Goal: Information Seeking & Learning: Learn about a topic

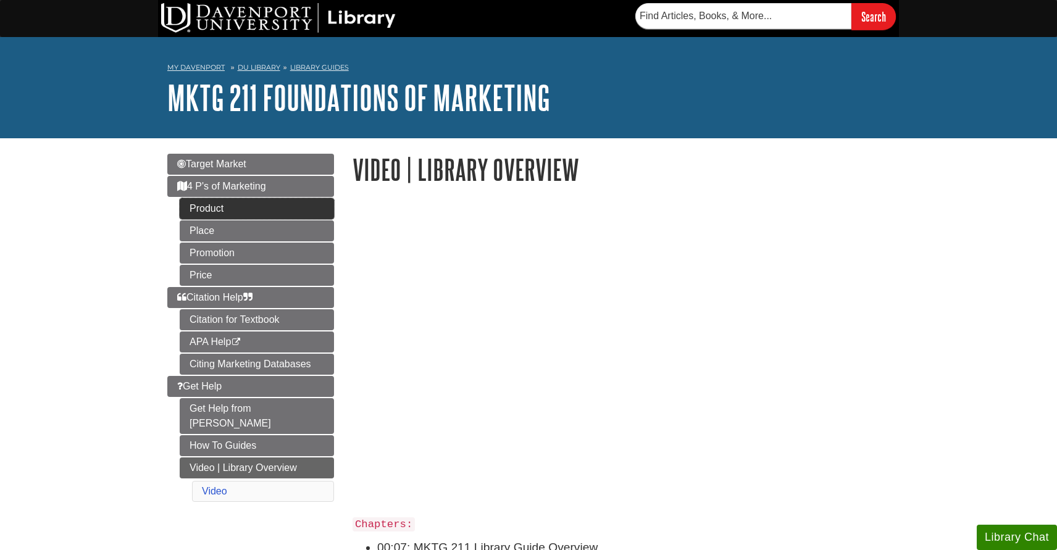
click at [281, 214] on link "Product" at bounding box center [257, 208] width 154 height 21
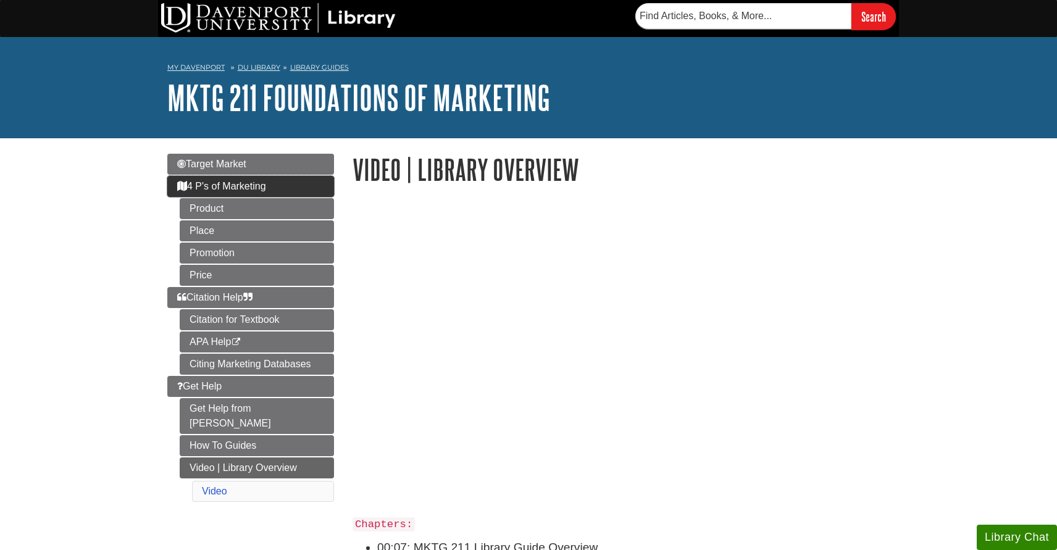
click at [234, 186] on span "4 P's of Marketing" at bounding box center [221, 186] width 89 height 10
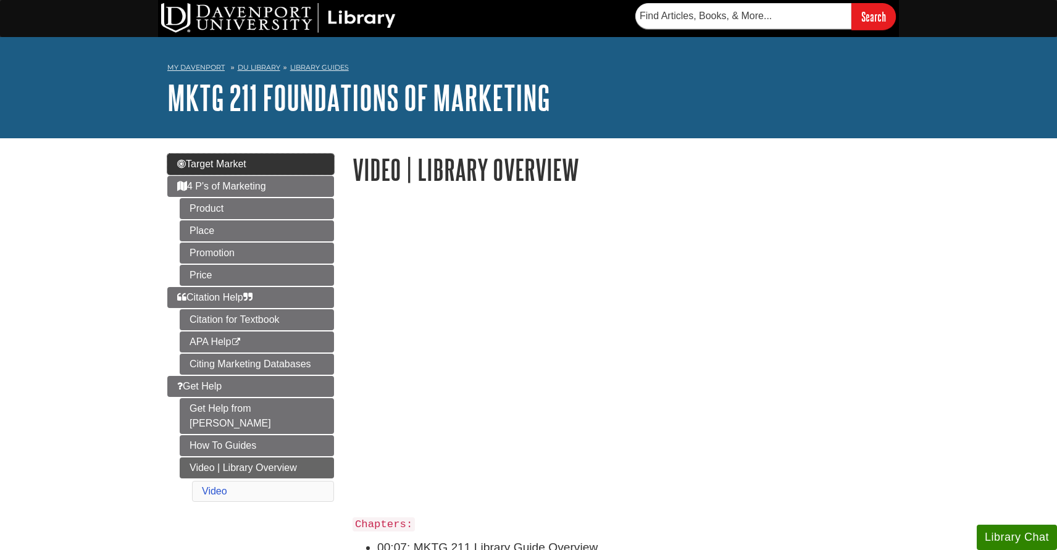
click at [260, 161] on link "Target Market" at bounding box center [250, 164] width 167 height 21
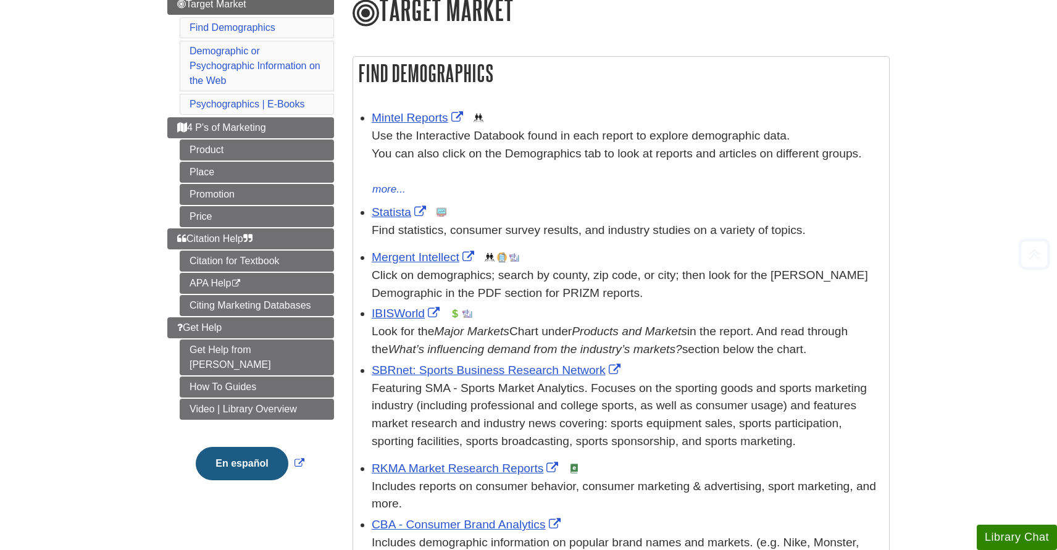
scroll to position [177, 0]
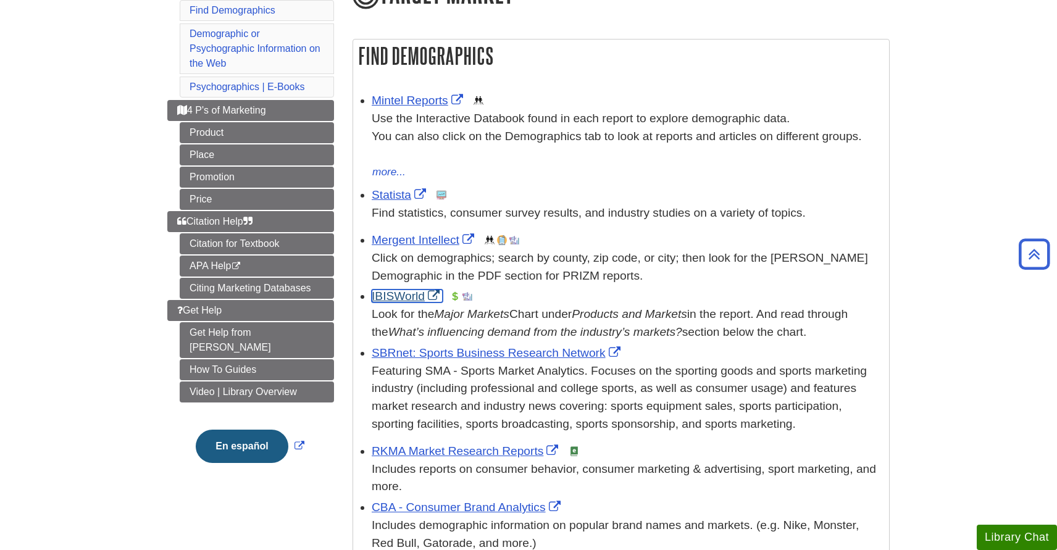
click at [397, 295] on link "IBISWorld" at bounding box center [407, 296] width 71 height 13
click at [405, 296] on link "IBISWorld" at bounding box center [407, 296] width 71 height 13
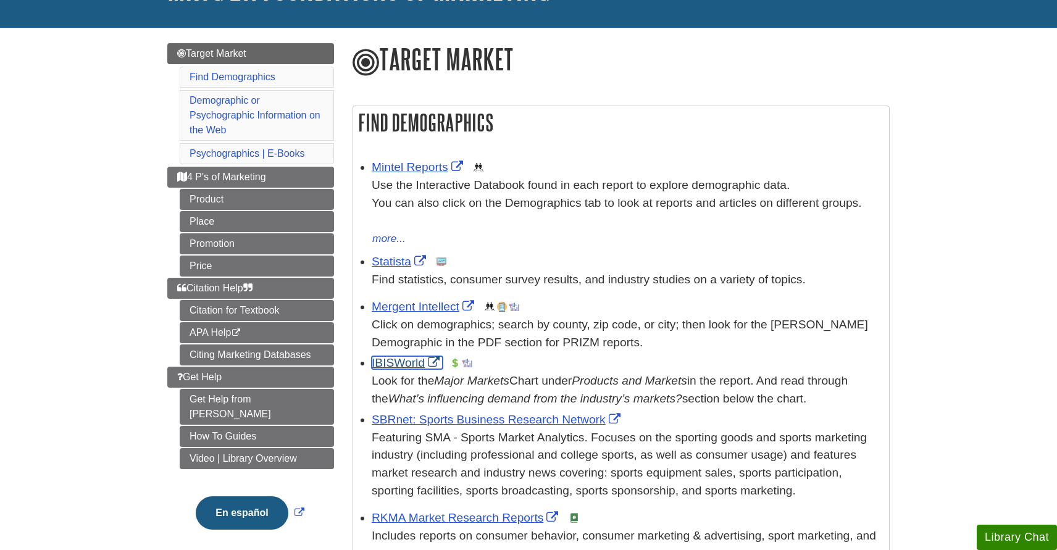
scroll to position [128, 0]
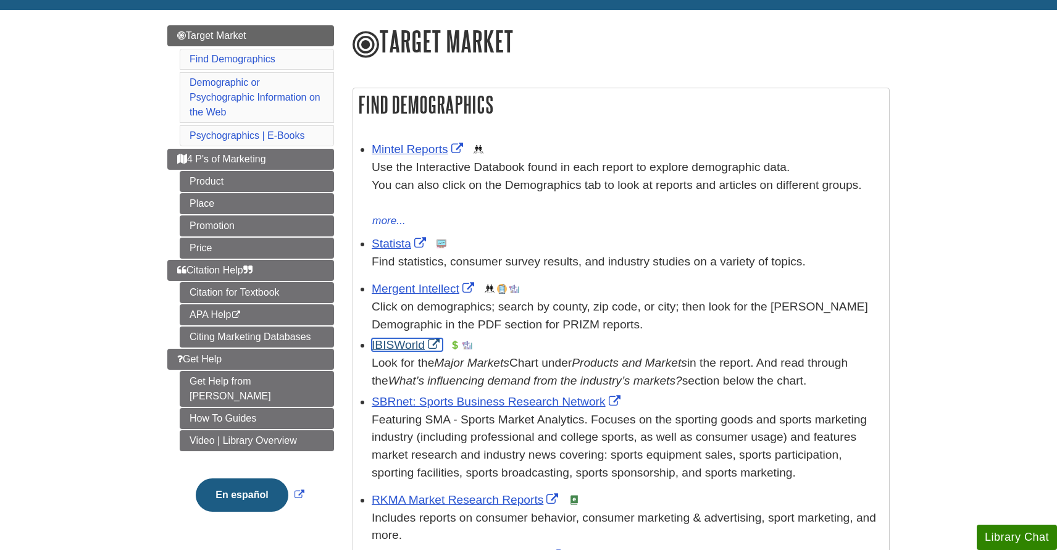
click at [419, 347] on link "IBISWorld" at bounding box center [407, 344] width 71 height 13
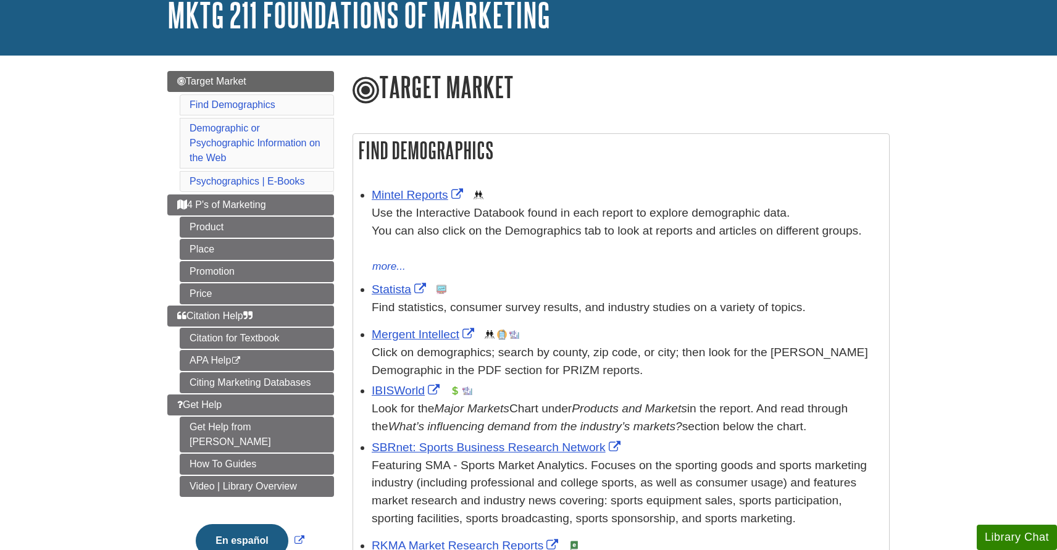
scroll to position [87, 0]
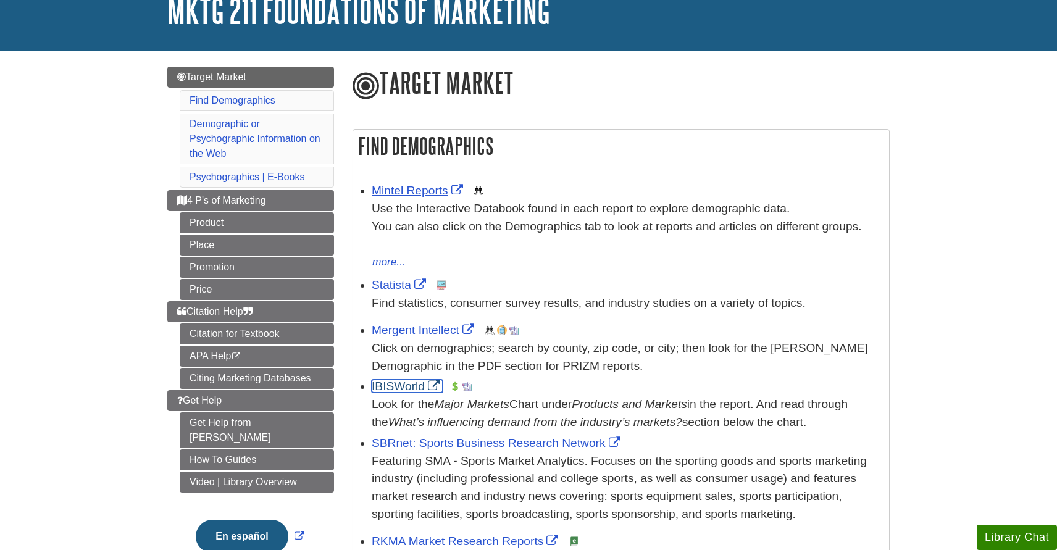
click at [399, 385] on link "IBISWorld" at bounding box center [407, 386] width 71 height 13
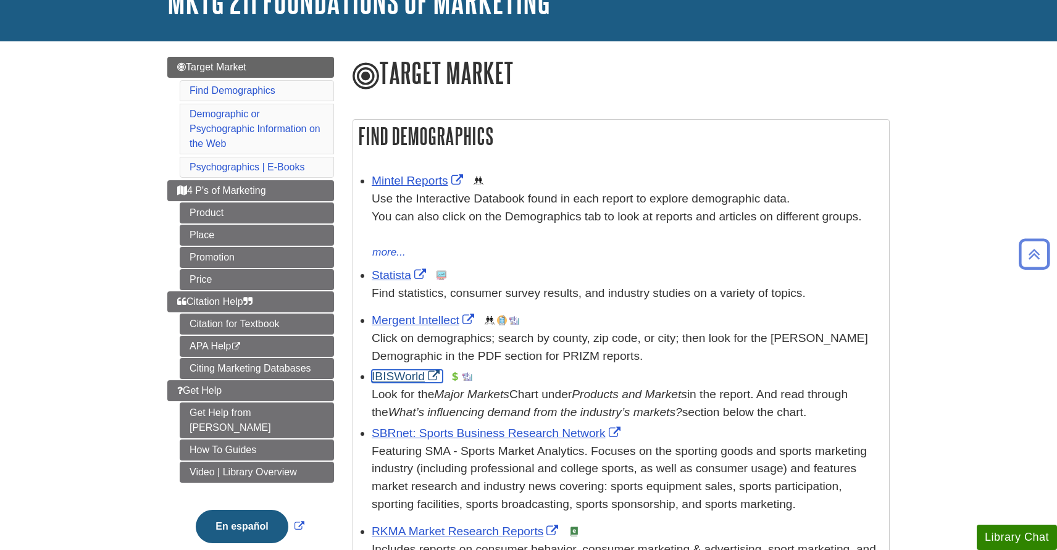
scroll to position [93, 0]
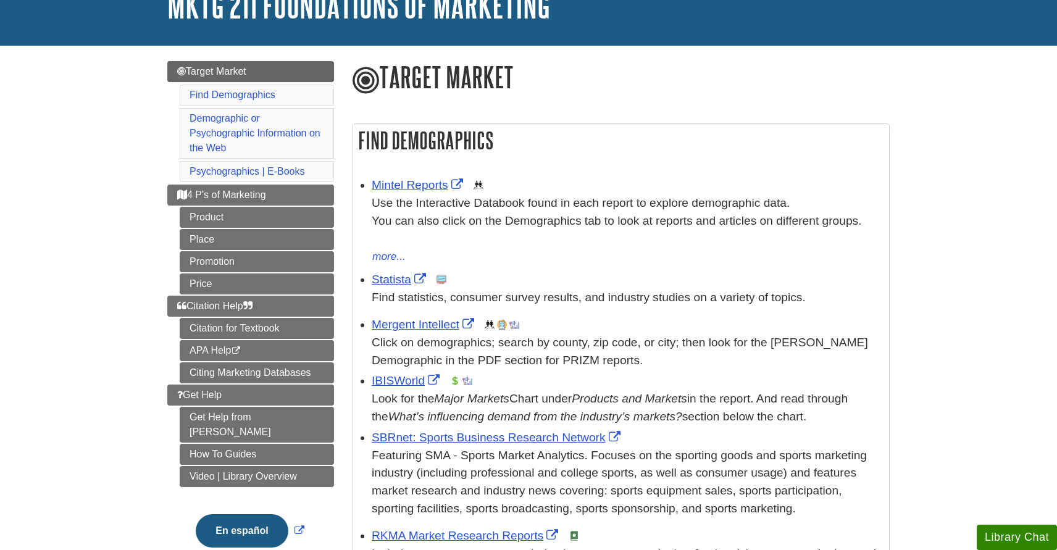
click at [285, 95] on li "Find Demographics" at bounding box center [257, 95] width 154 height 21
click at [257, 91] on link "Find Demographics" at bounding box center [233, 95] width 86 height 10
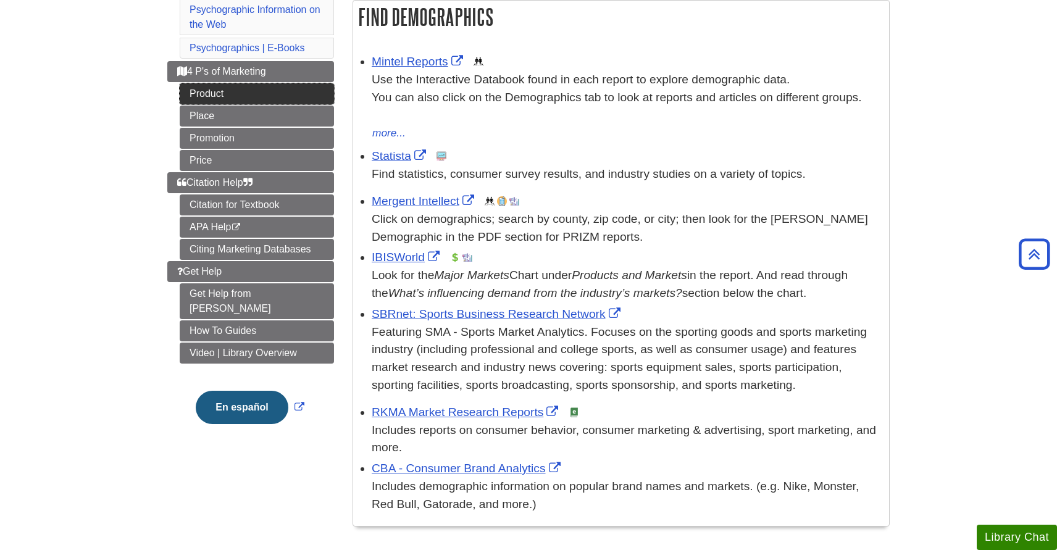
click at [258, 87] on link "Product" at bounding box center [257, 93] width 154 height 21
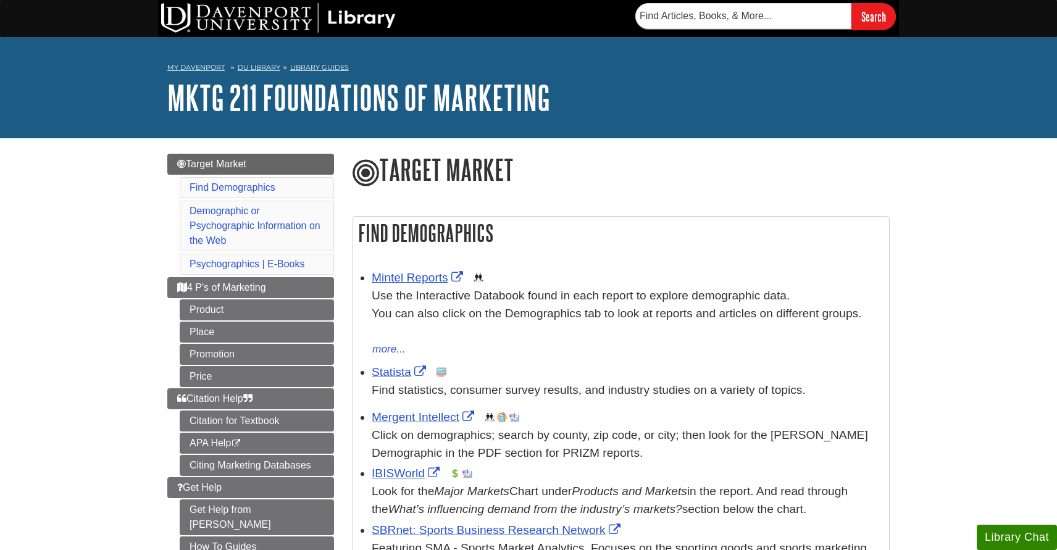
click at [390, 269] on li "Mintel Reports This link opens in a new window Use the Interactive Databook fou…" at bounding box center [627, 311] width 511 height 91
click at [390, 282] on link "Mintel Reports" at bounding box center [419, 277] width 94 height 13
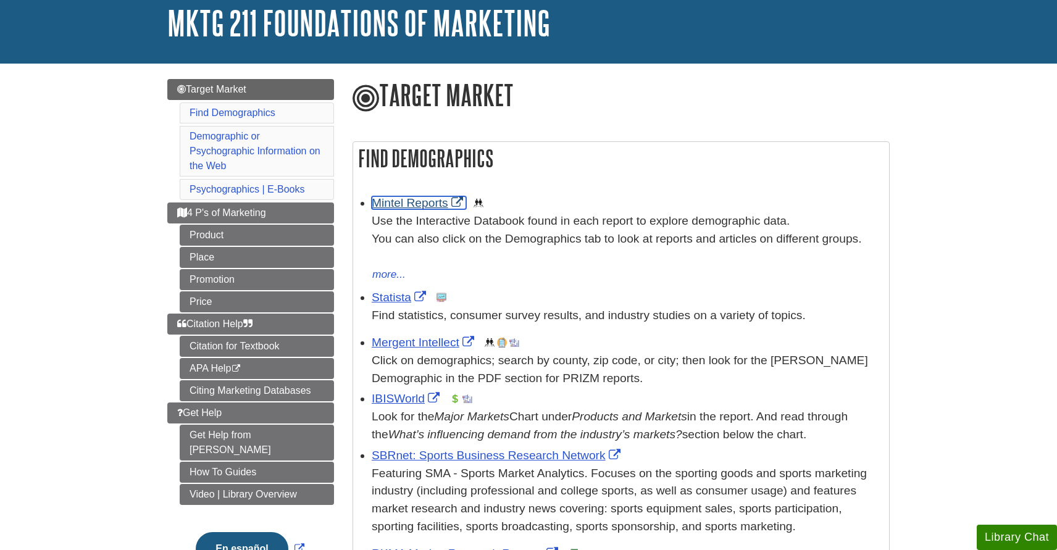
scroll to position [95, 0]
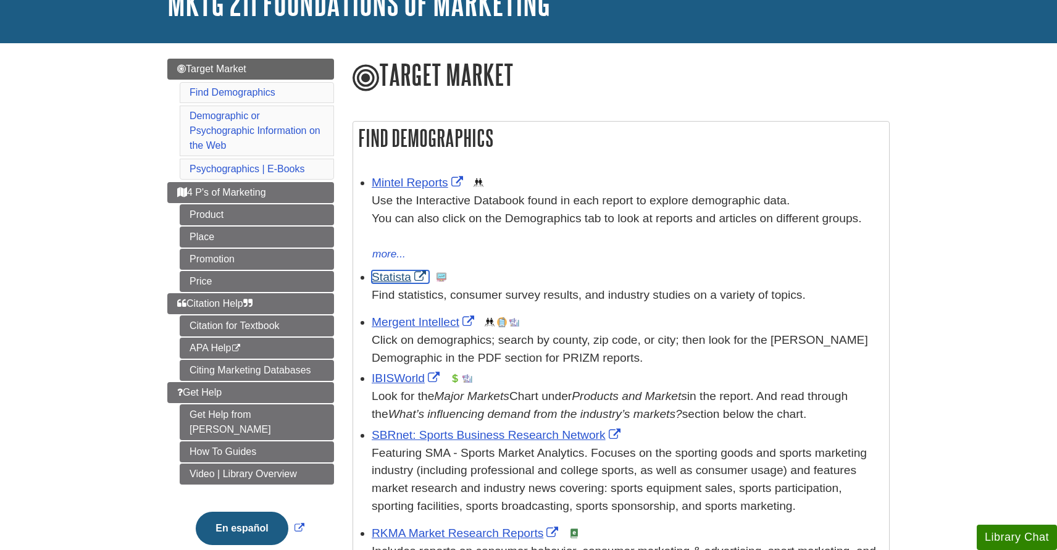
click at [390, 278] on link "Statista" at bounding box center [400, 277] width 57 height 13
click at [393, 276] on link "Statista" at bounding box center [400, 277] width 57 height 13
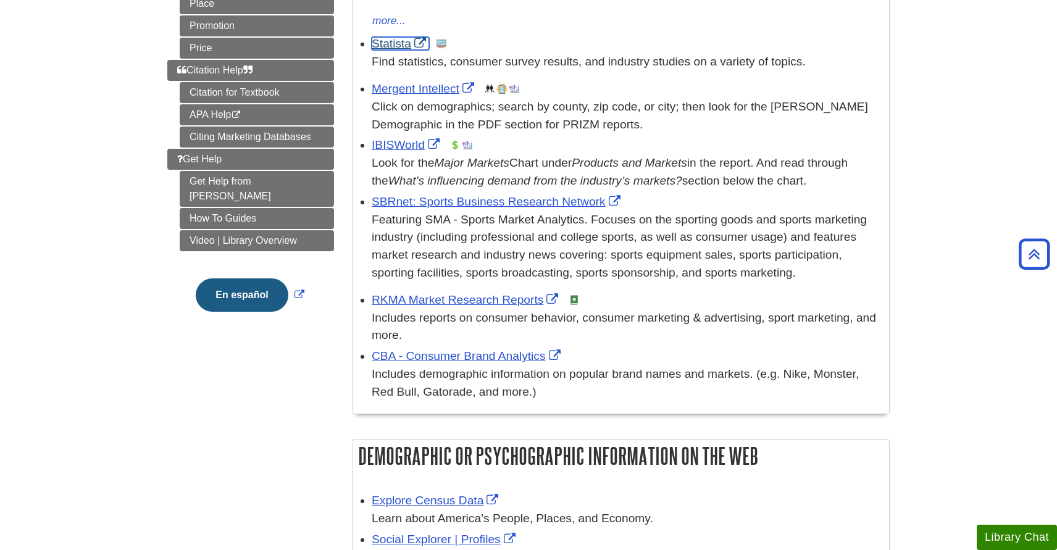
scroll to position [338, 0]
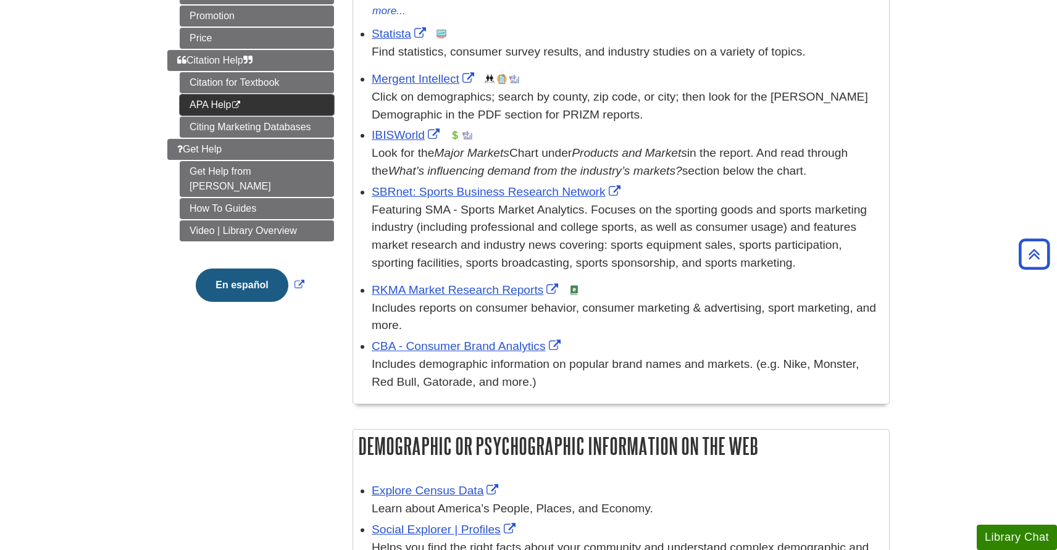
click at [232, 100] on link "APA Help This link opens in a new window" at bounding box center [257, 104] width 154 height 21
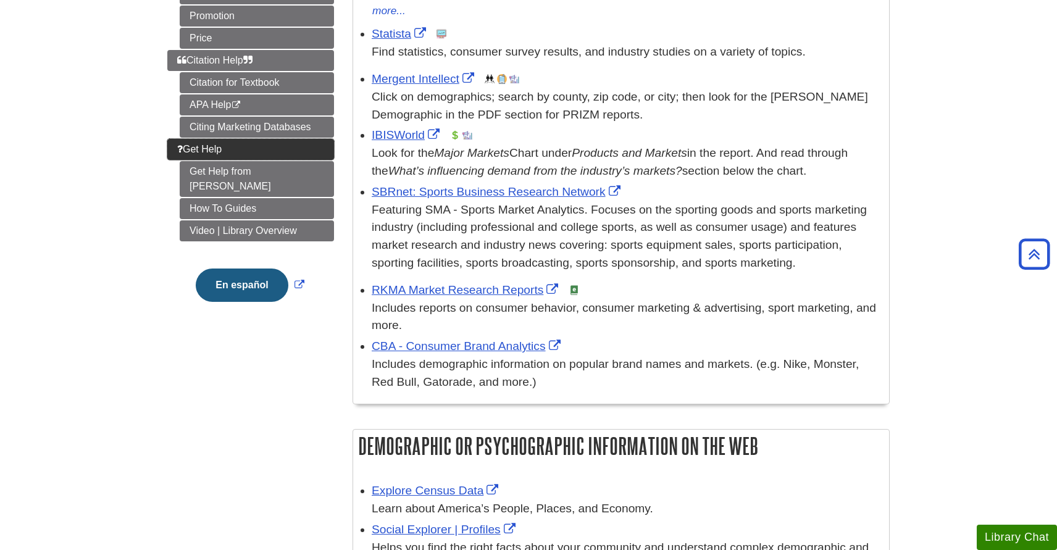
scroll to position [0, 0]
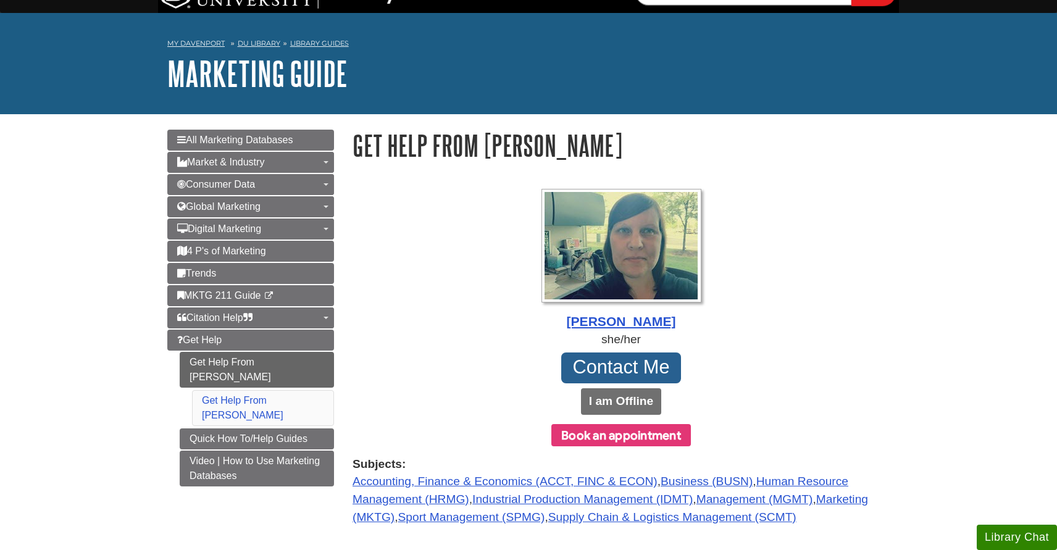
scroll to position [36, 0]
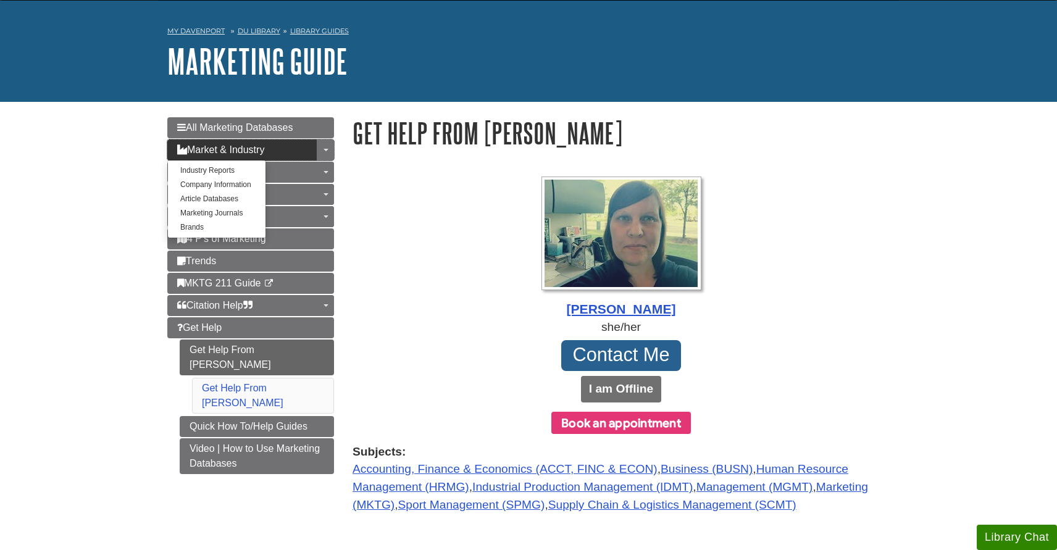
click at [283, 154] on link "Market & Industry" at bounding box center [250, 150] width 167 height 21
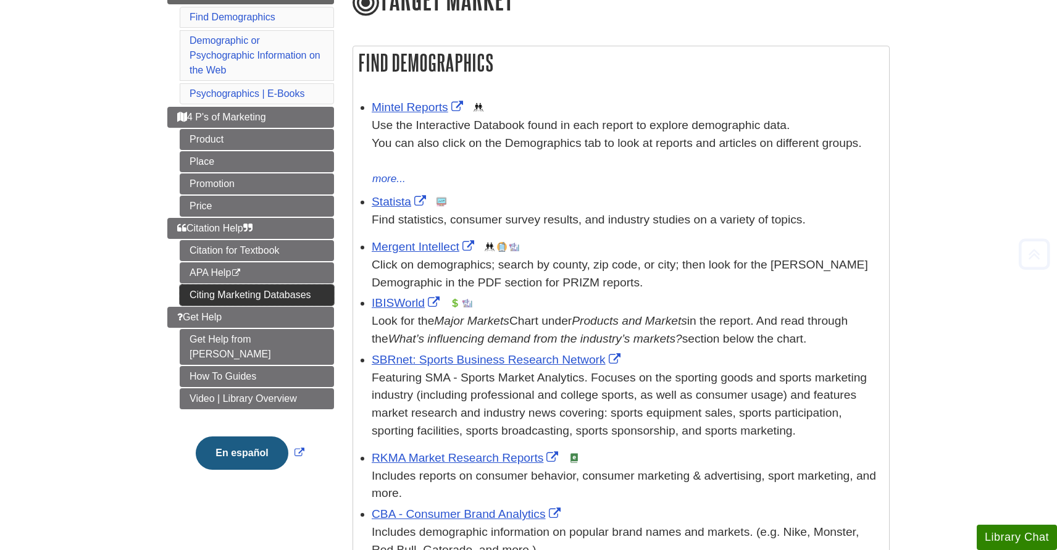
scroll to position [173, 0]
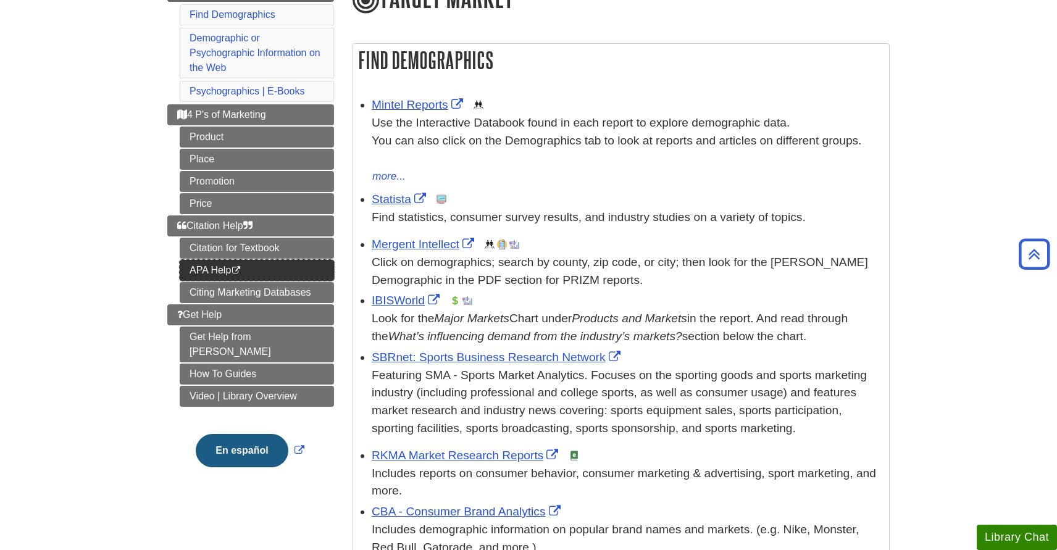
click at [274, 275] on link "APA Help This link opens in a new window" at bounding box center [257, 270] width 154 height 21
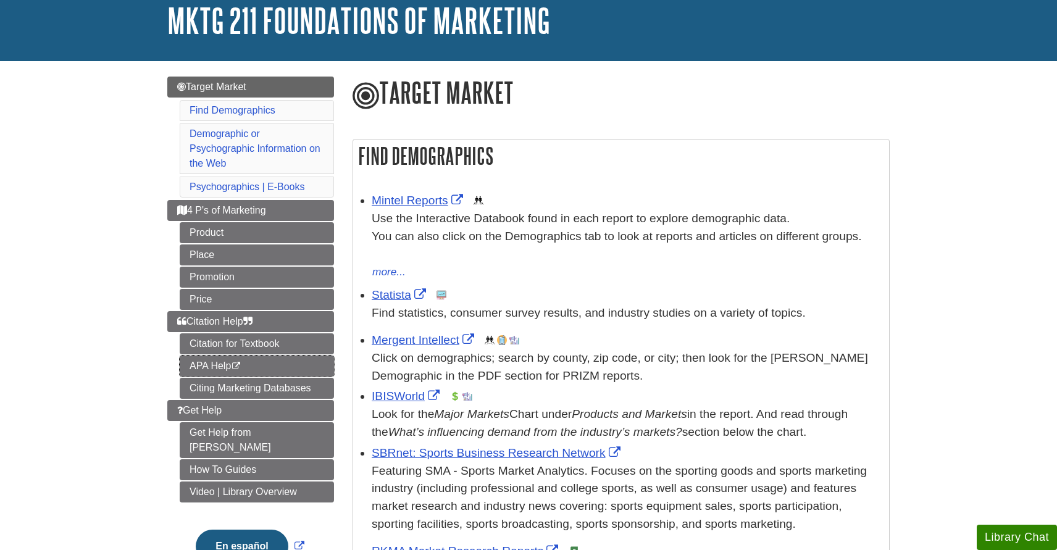
scroll to position [111, 0]
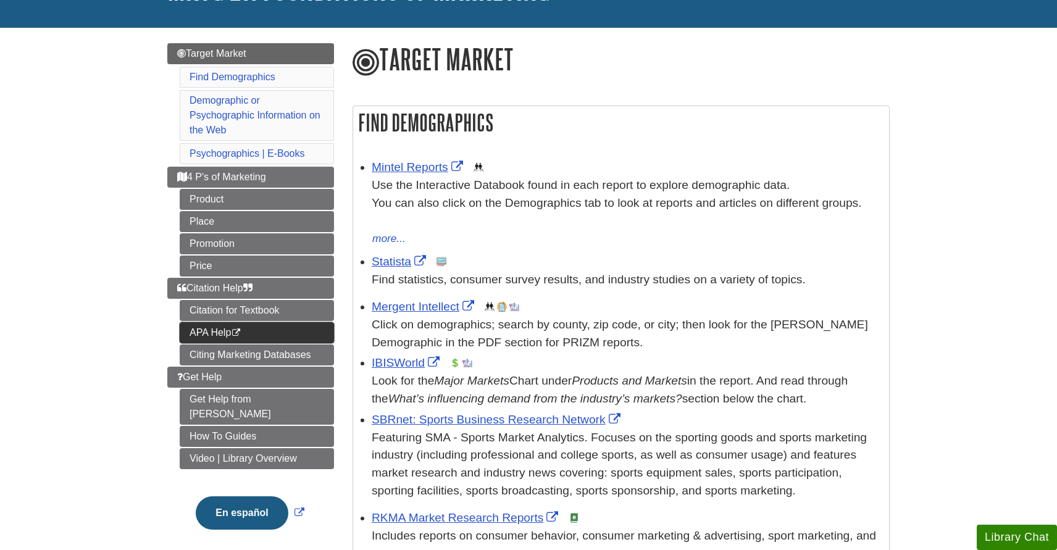
click at [239, 331] on icon "This link opens in a new window" at bounding box center [236, 333] width 10 height 8
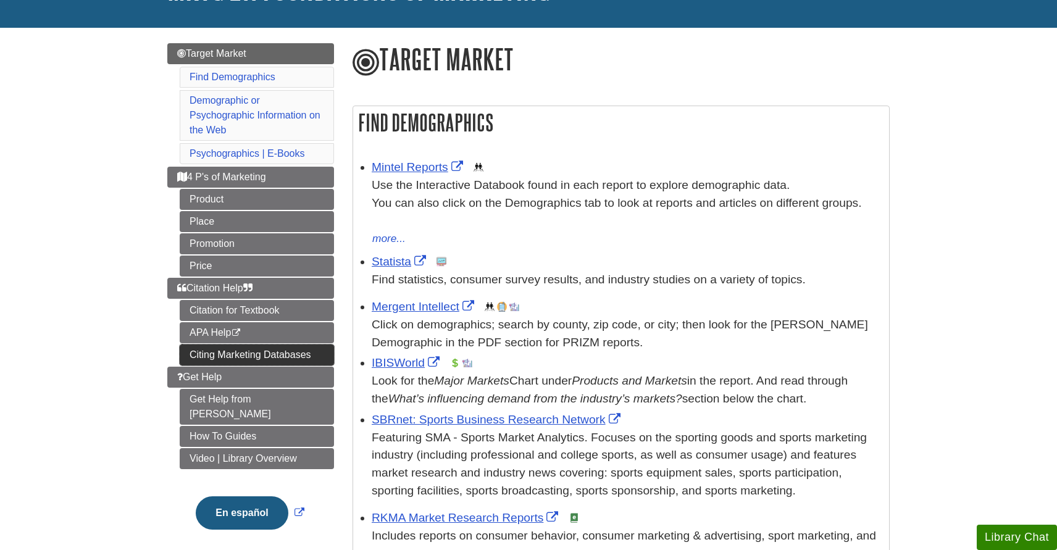
click at [204, 359] on link "Citing Marketing Databases" at bounding box center [257, 355] width 154 height 21
click at [390, 267] on link "Statista" at bounding box center [400, 261] width 57 height 13
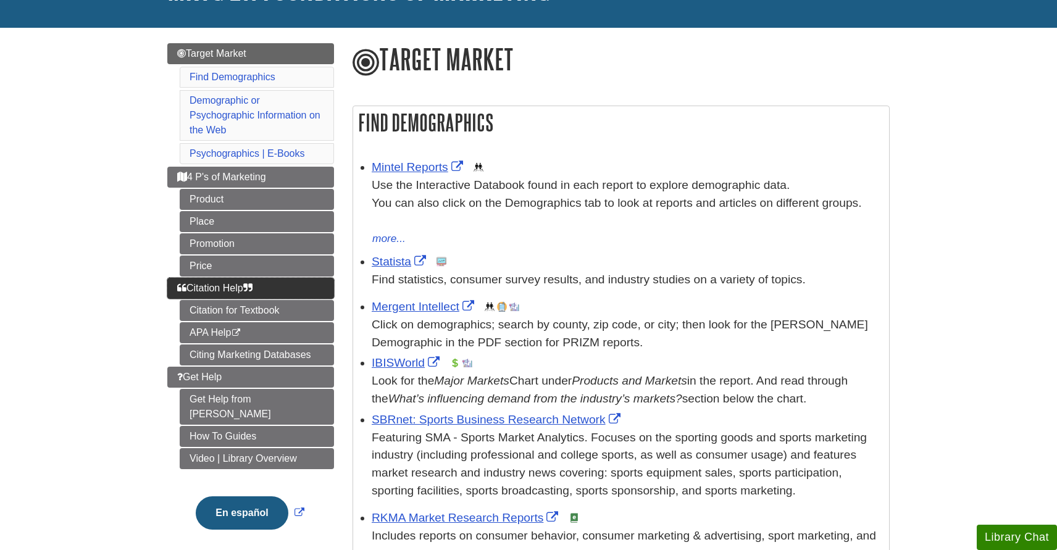
click at [219, 296] on link "Citation Help" at bounding box center [250, 288] width 167 height 21
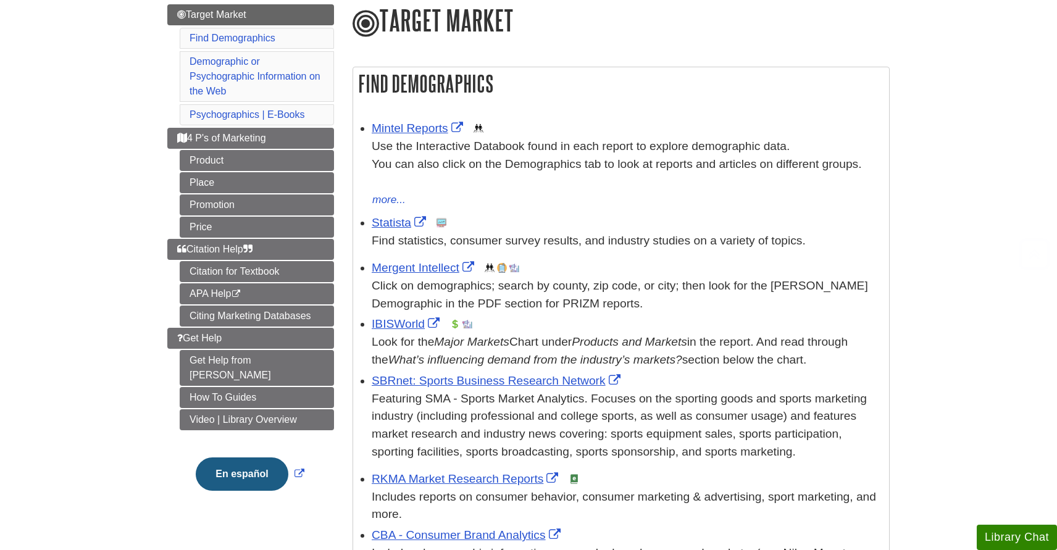
scroll to position [296, 0]
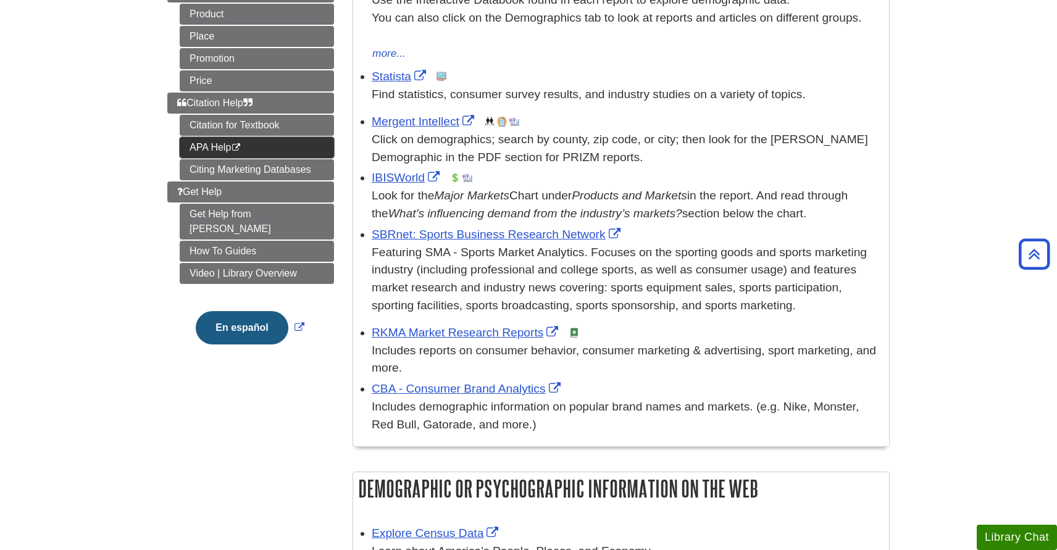
click at [224, 153] on link "APA Help This link opens in a new window" at bounding box center [257, 147] width 154 height 21
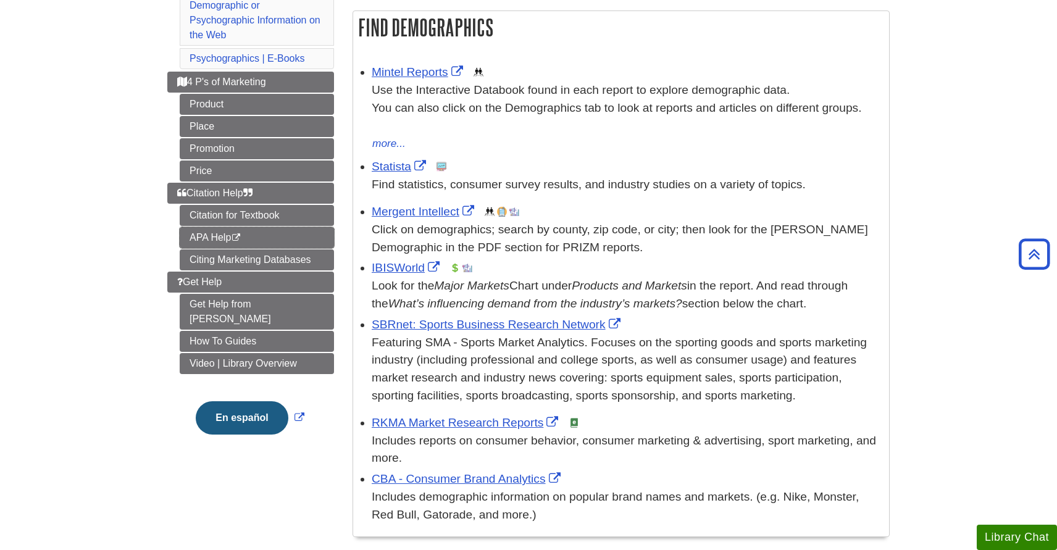
scroll to position [215, 0]
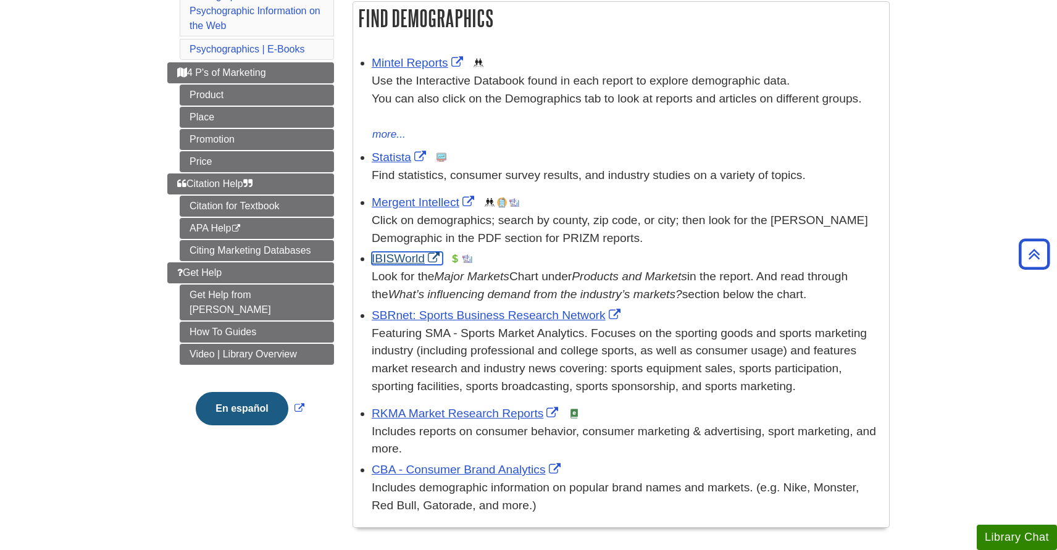
click at [397, 261] on link "IBISWorld" at bounding box center [407, 258] width 71 height 13
